Goal: Book appointment/travel/reservation

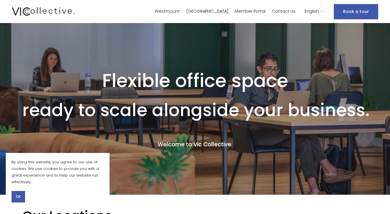
click at [315, 10] on span "English" at bounding box center [312, 11] width 14 height 7
click at [322, 12] on icon "language picker" at bounding box center [322, 12] width 4 height 4
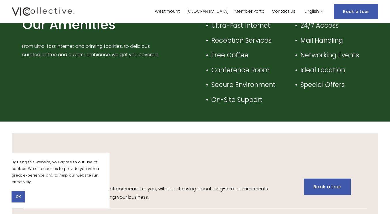
scroll to position [716, 0]
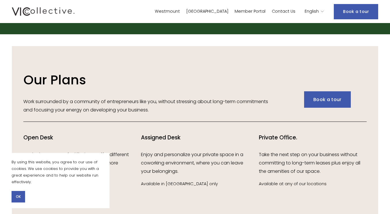
click at [18, 196] on span "OK" at bounding box center [18, 196] width 5 height 5
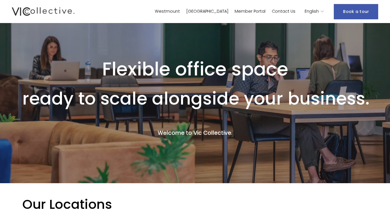
scroll to position [0, 0]
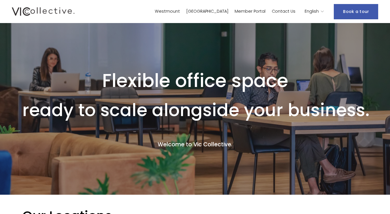
click at [258, 10] on link "Member Portal" at bounding box center [250, 11] width 31 height 8
click at [291, 12] on link "Contact Us" at bounding box center [284, 11] width 24 height 8
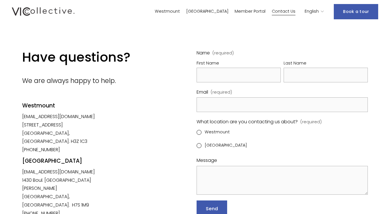
click at [354, 12] on link "Book a tour" at bounding box center [356, 11] width 44 height 15
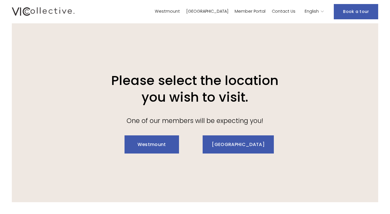
click at [236, 146] on link "[GEOGRAPHIC_DATA]" at bounding box center [238, 144] width 71 height 18
click at [242, 145] on link "[GEOGRAPHIC_DATA]" at bounding box center [238, 144] width 71 height 18
